Goal: Transaction & Acquisition: Book appointment/travel/reservation

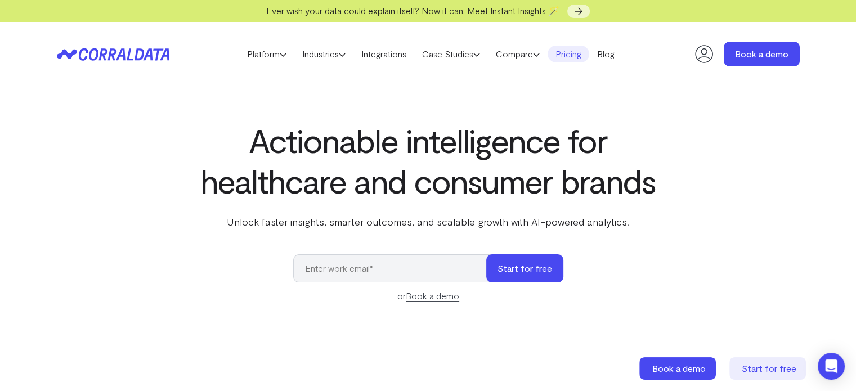
click at [570, 51] on link "Pricing" at bounding box center [568, 54] width 42 height 17
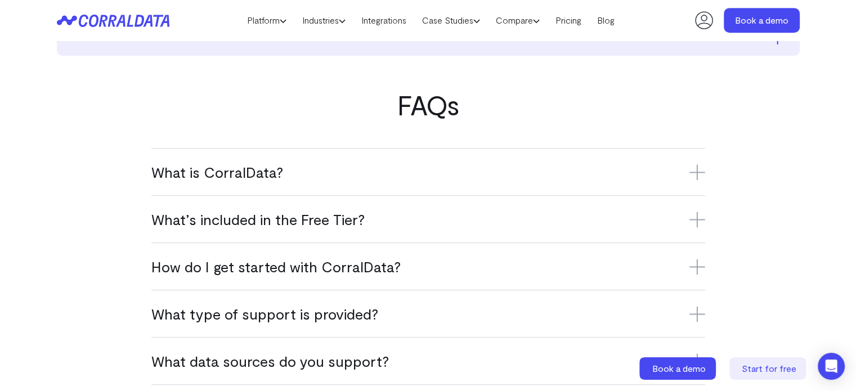
scroll to position [642, 0]
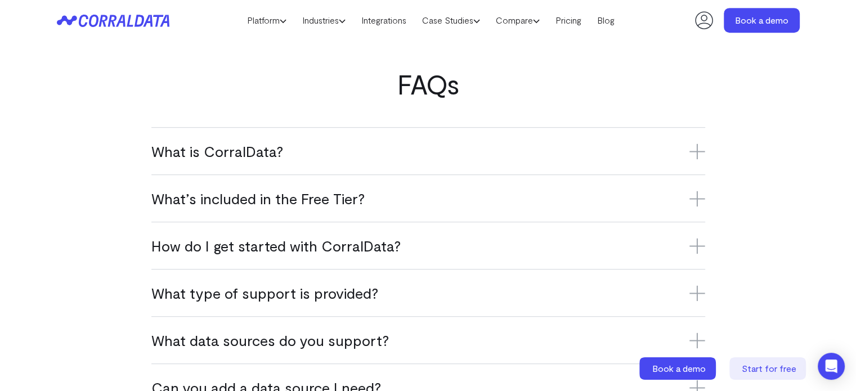
click at [212, 200] on h3 "What’s included in the Free Tier?" at bounding box center [428, 198] width 554 height 19
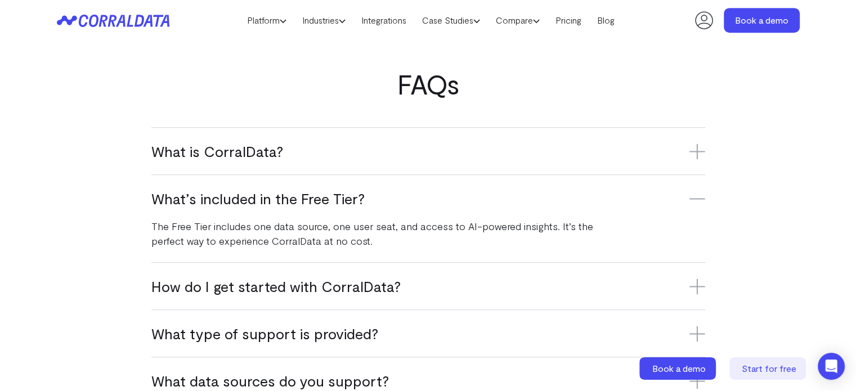
click at [243, 146] on h3 "What is CorralData?" at bounding box center [428, 151] width 554 height 19
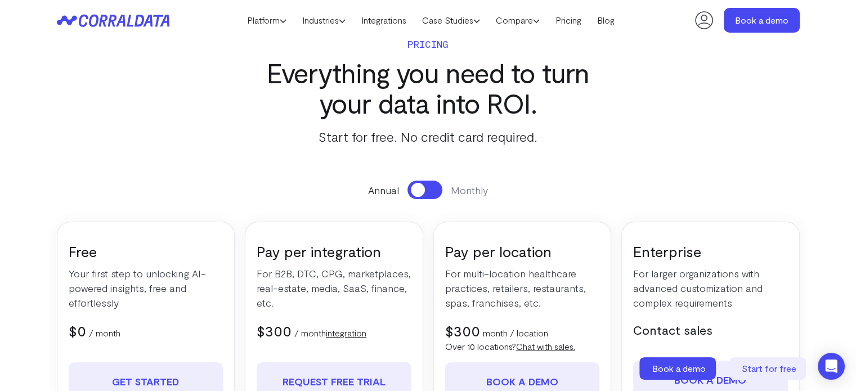
scroll to position [0, 0]
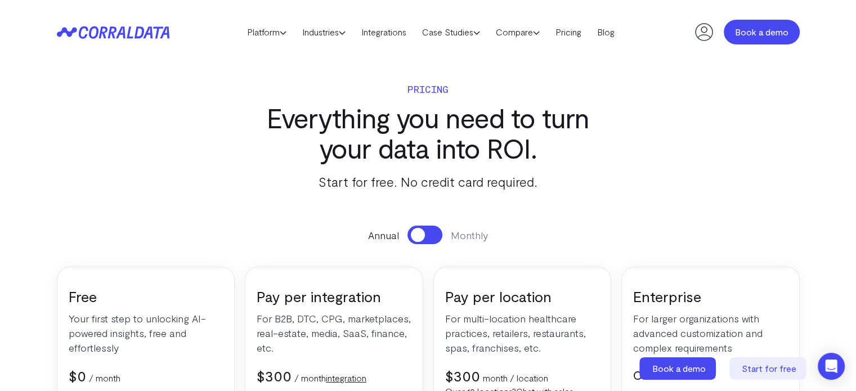
click at [766, 29] on link "Book a demo" at bounding box center [762, 32] width 76 height 25
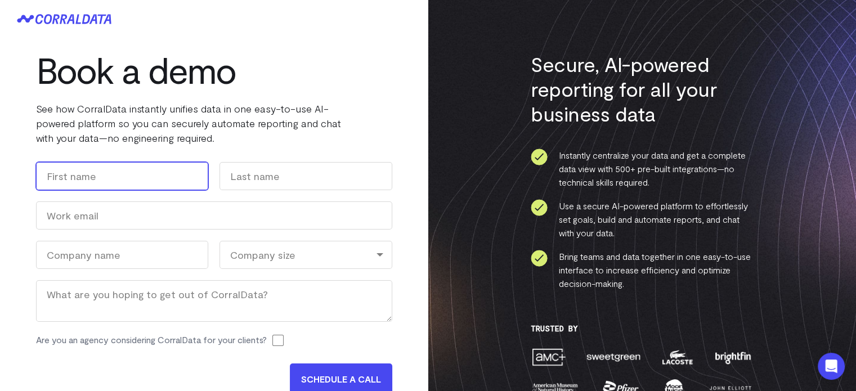
click at [188, 172] on input "First" at bounding box center [122, 176] width 172 height 28
type input "Junior"
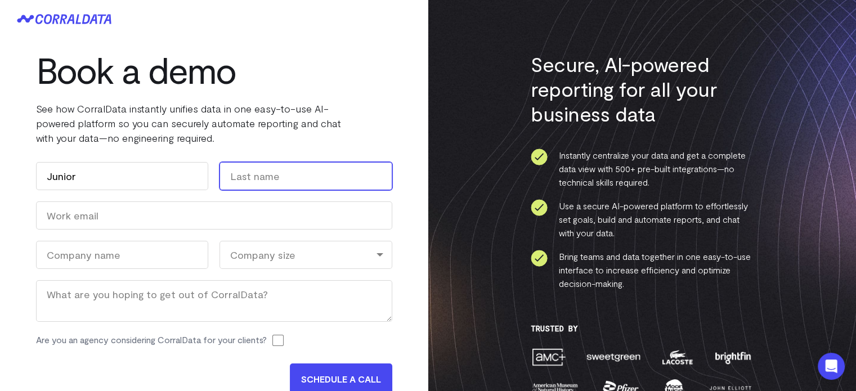
click at [264, 173] on input "Last" at bounding box center [305, 176] width 172 height 28
type input "Nelson"
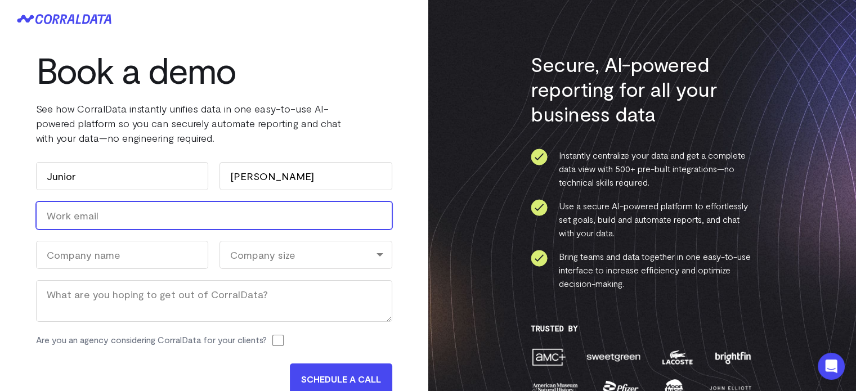
click at [149, 215] on input "Work Email (Required)" at bounding box center [214, 215] width 356 height 28
type input "AR@fdlbeauty.com"
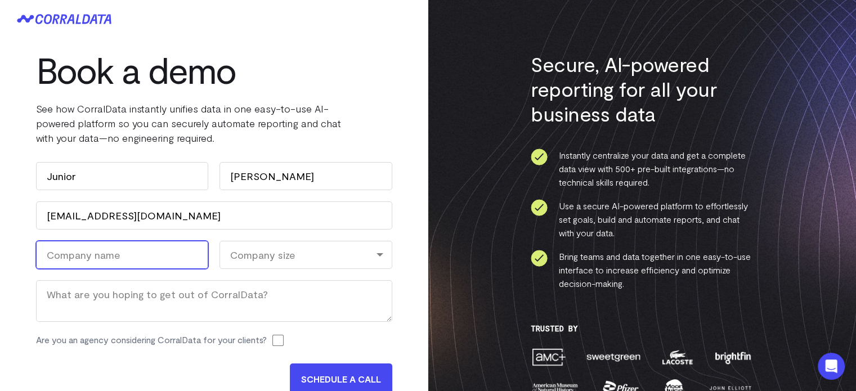
click at [125, 252] on input "Company Name (Required)" at bounding box center [122, 255] width 172 height 28
type input "FDL Beauty"
click at [254, 253] on div "Company size" at bounding box center [305, 255] width 172 height 28
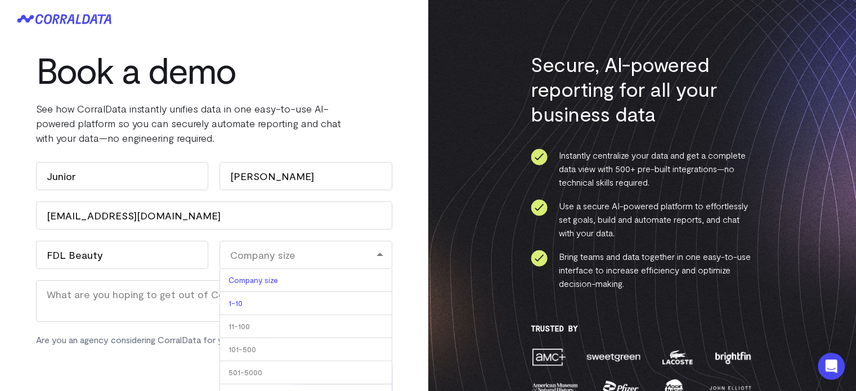
click at [238, 298] on li "1-10" at bounding box center [305, 303] width 172 height 23
select select "1-10"
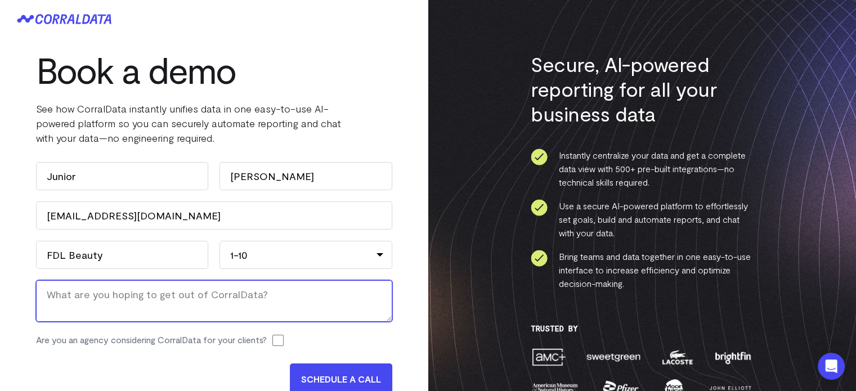
click at [189, 298] on textarea "Message" at bounding box center [214, 301] width 356 height 42
type textarea "Learn more about the program"
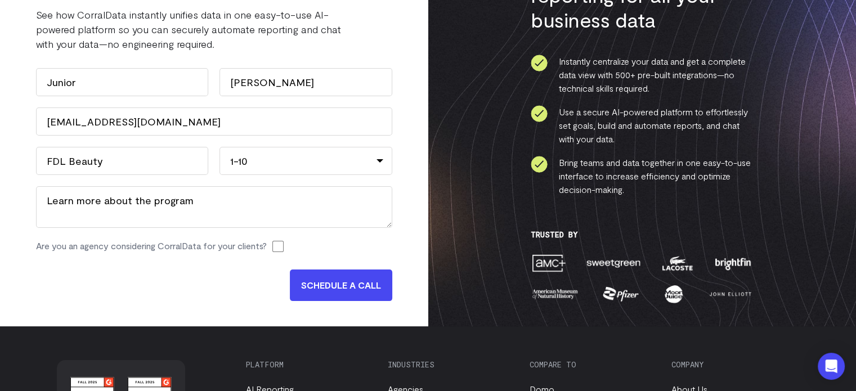
scroll to position [106, 0]
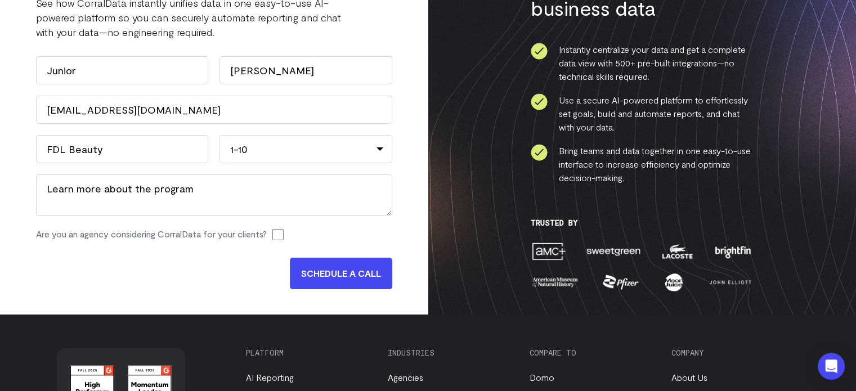
click at [354, 269] on input "SCHEDULE A CALL" at bounding box center [341, 274] width 102 height 32
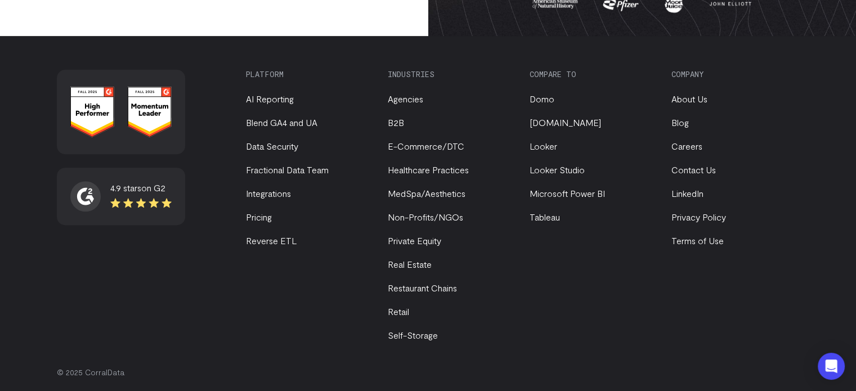
scroll to position [392, 0]
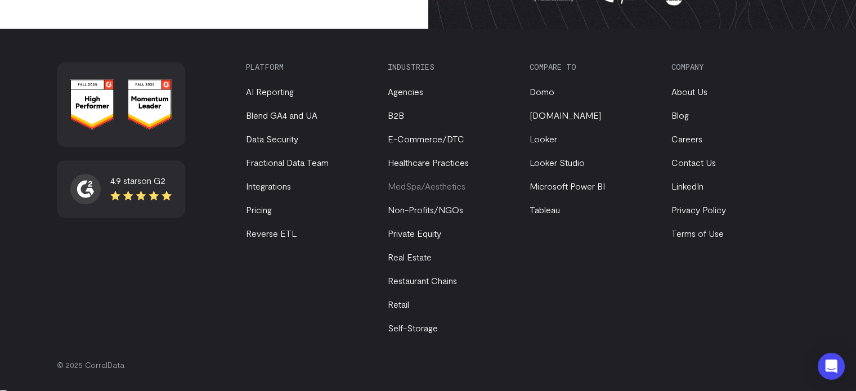
click at [418, 186] on link "MedSpa/Aesthetics" at bounding box center [427, 186] width 78 height 11
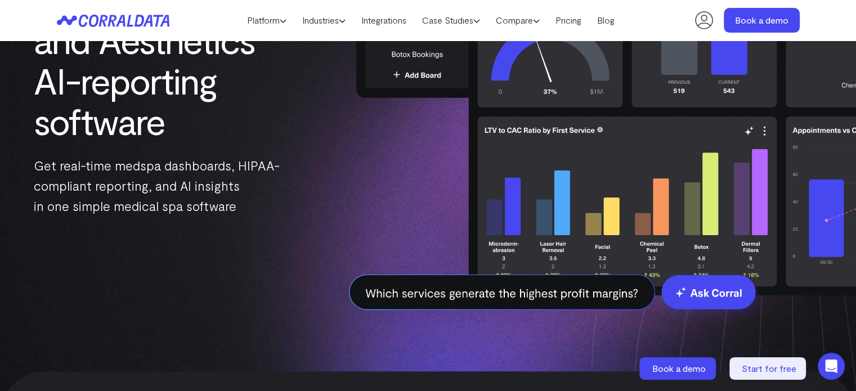
scroll to position [221, 0]
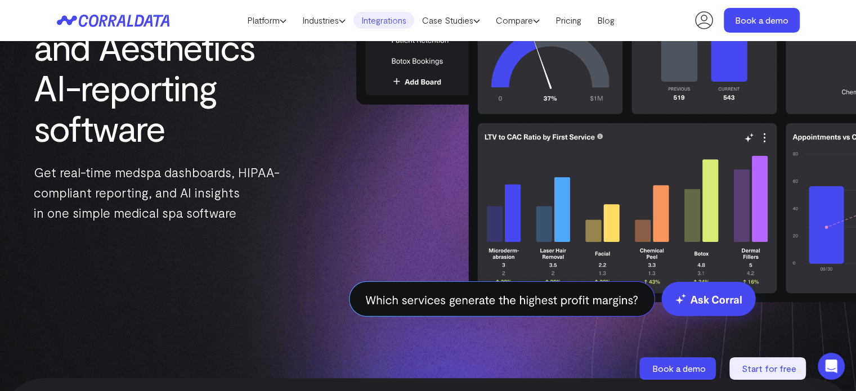
click at [386, 19] on link "Integrations" at bounding box center [383, 20] width 61 height 17
